Goal: Task Accomplishment & Management: Use online tool/utility

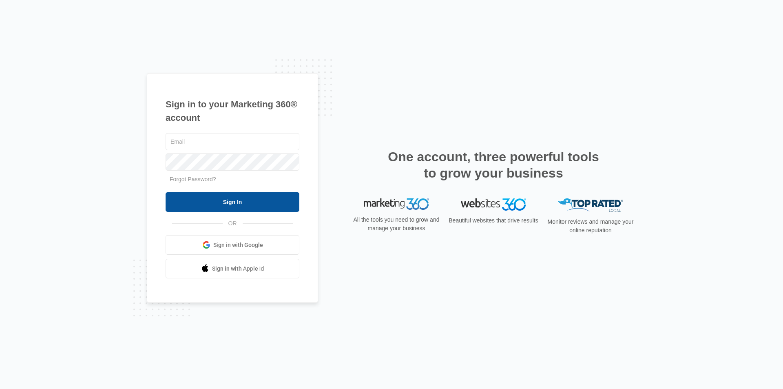
type input "[EMAIL_ADDRESS][DOMAIN_NAME]"
click at [230, 203] on input "Sign In" at bounding box center [233, 202] width 134 height 20
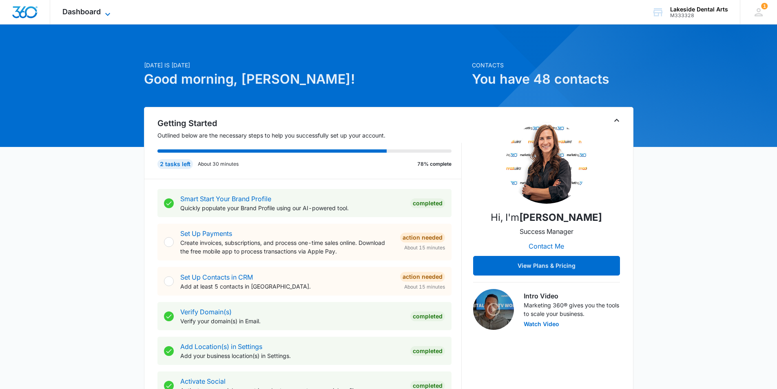
click at [94, 13] on span "Dashboard" at bounding box center [81, 11] width 38 height 9
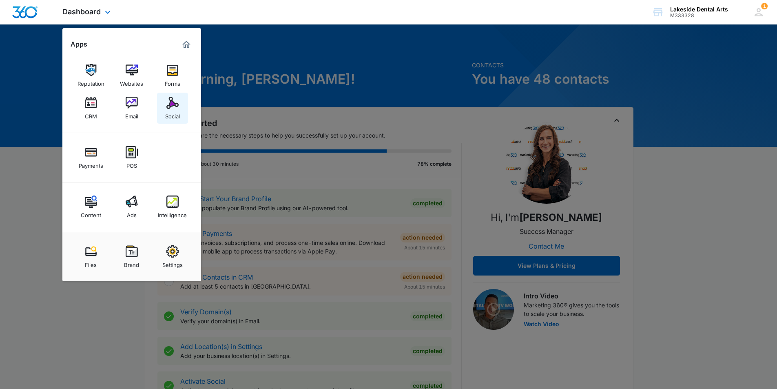
click at [173, 105] on img at bounding box center [172, 103] width 12 height 12
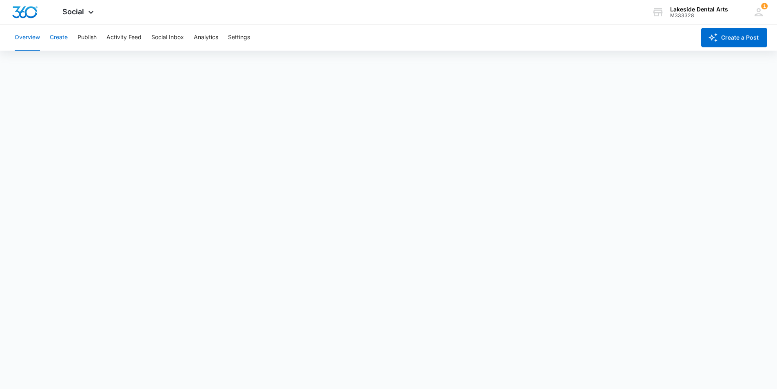
click at [60, 35] on button "Create" at bounding box center [59, 37] width 18 height 26
click at [86, 39] on button "Publish" at bounding box center [86, 37] width 19 height 26
click at [60, 36] on button "Create" at bounding box center [59, 37] width 18 height 26
